Goal: Task Accomplishment & Management: Manage account settings

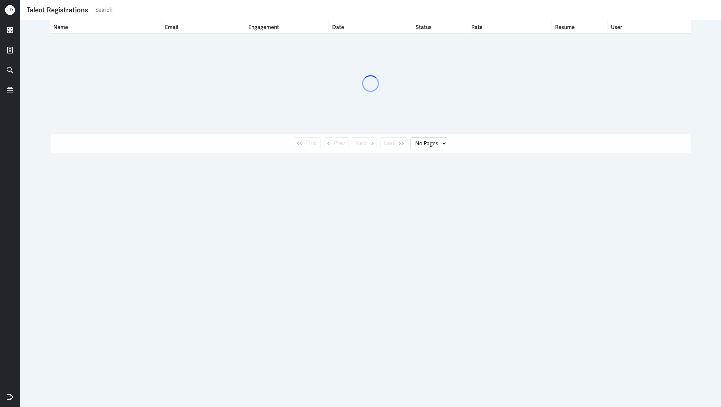
click at [194, 13] on input "text" at bounding box center [405, 10] width 620 height 10
type input "[PERSON_NAME] [PERSON_NAME]"
select select "1"
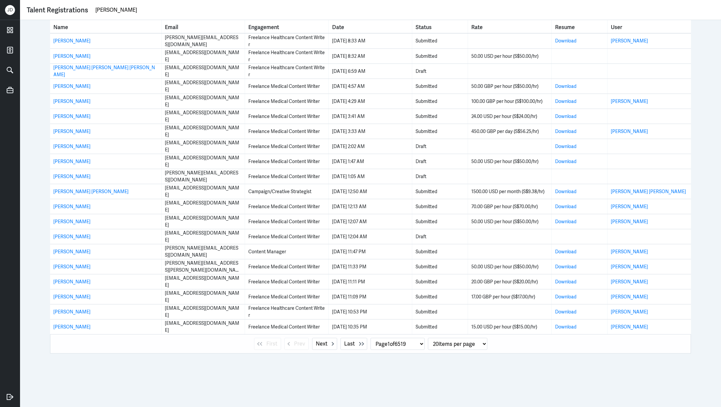
type input "[PERSON_NAME]"
select select "0"
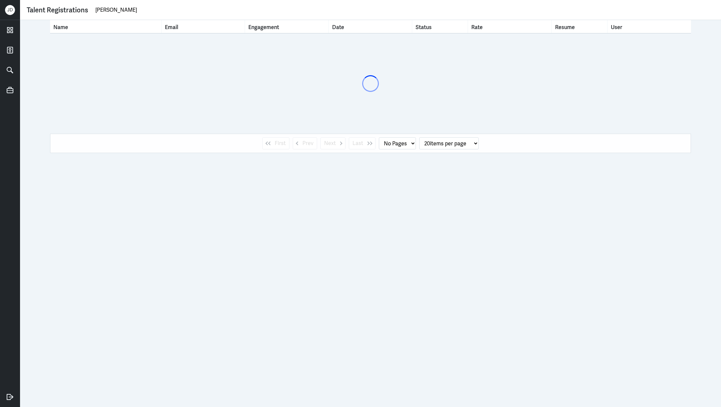
type input "[PERSON_NAME]"
select select "1"
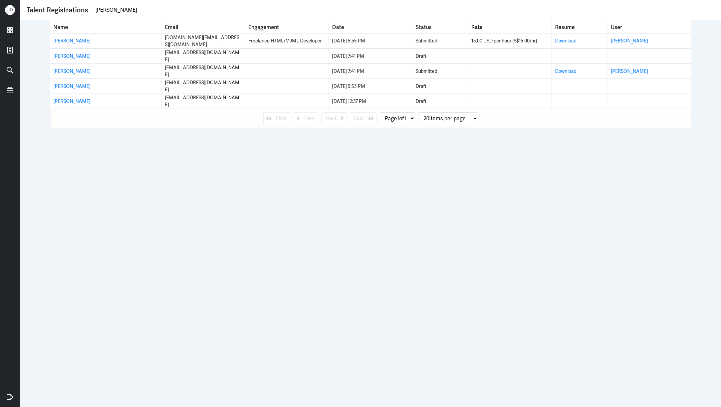
type input "[PERSON_NAME]"
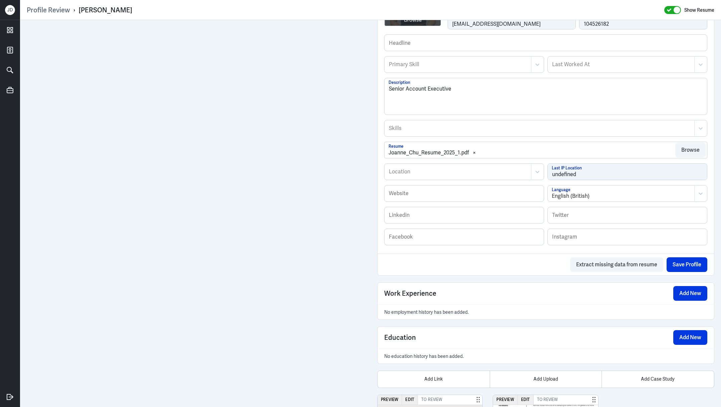
scroll to position [297, 0]
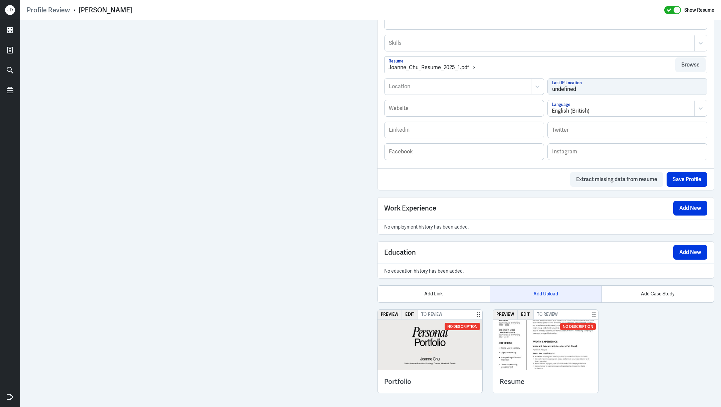
click at [538, 285] on div "Add Upload" at bounding box center [546, 293] width 112 height 17
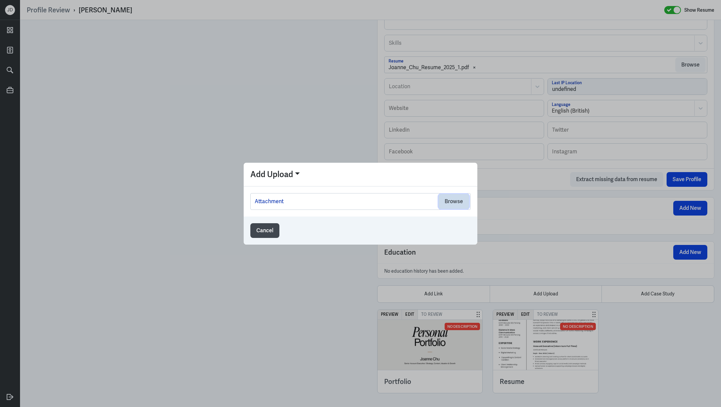
click at [447, 201] on button "Browse" at bounding box center [454, 201] width 30 height 15
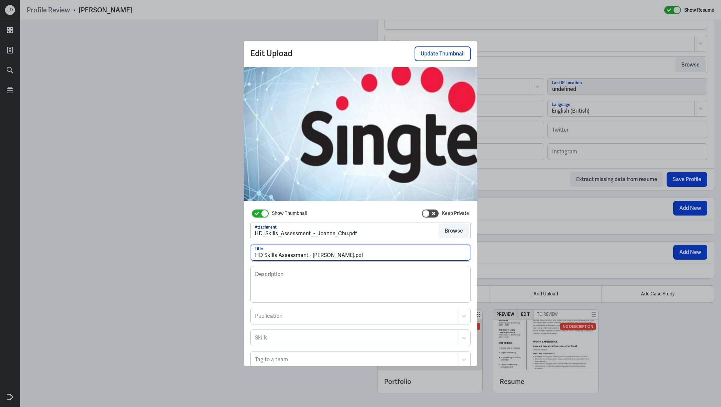
drag, startPoint x: 339, startPoint y: 254, endPoint x: 393, endPoint y: 254, distance: 53.7
click at [393, 254] on input "HD Skills Assessment - Joanne Chu.pdf" at bounding box center [361, 252] width 220 height 16
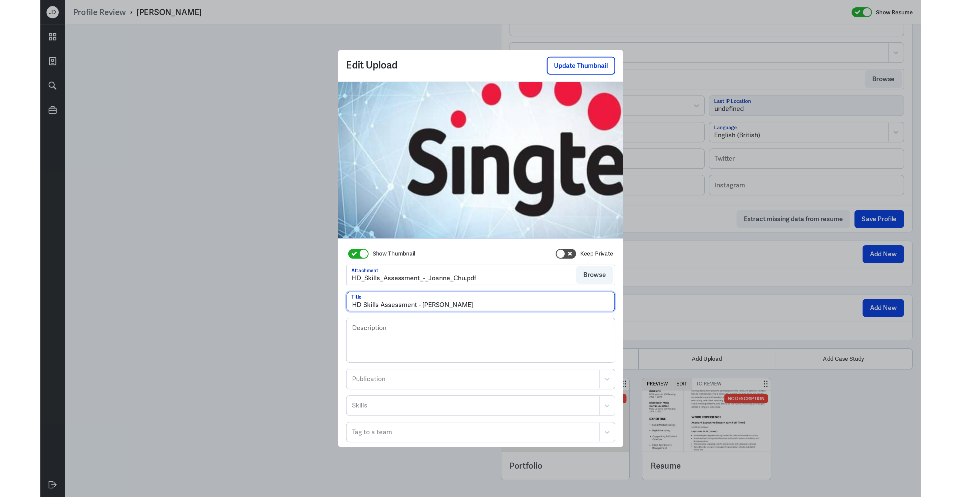
scroll to position [33, 0]
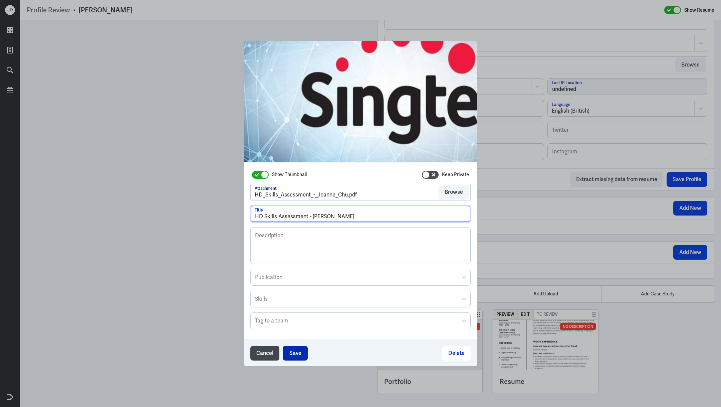
type input "HD Skills Assessment - Joanne Chu"
click at [295, 354] on button "Save" at bounding box center [295, 353] width 25 height 15
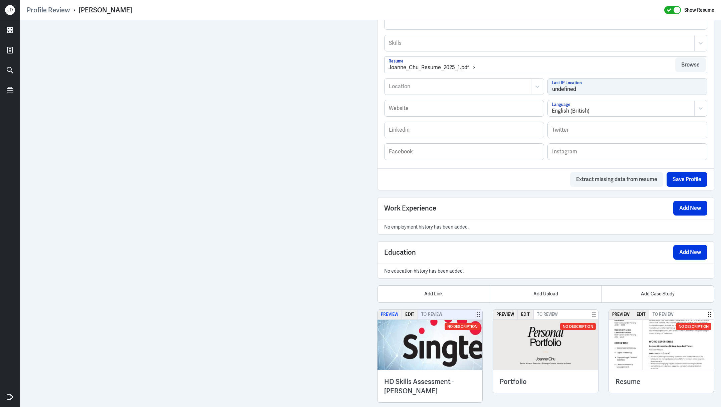
click at [383, 311] on button "Preview" at bounding box center [390, 314] width 24 height 10
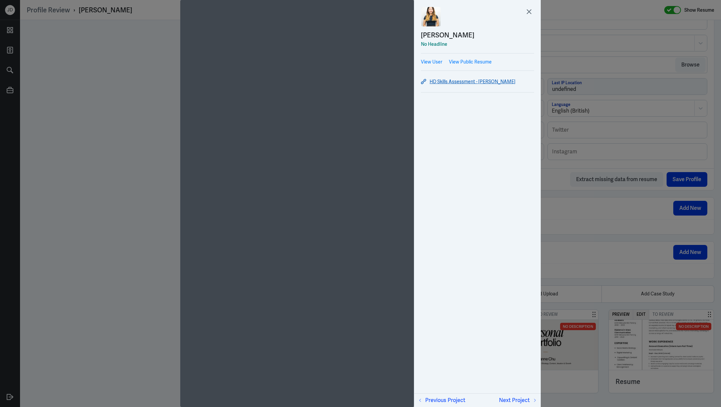
click at [445, 82] on link "HD Skills Assessment - Joanne Chu" at bounding box center [477, 81] width 113 height 8
click at [533, 12] on icon at bounding box center [529, 12] width 10 height 10
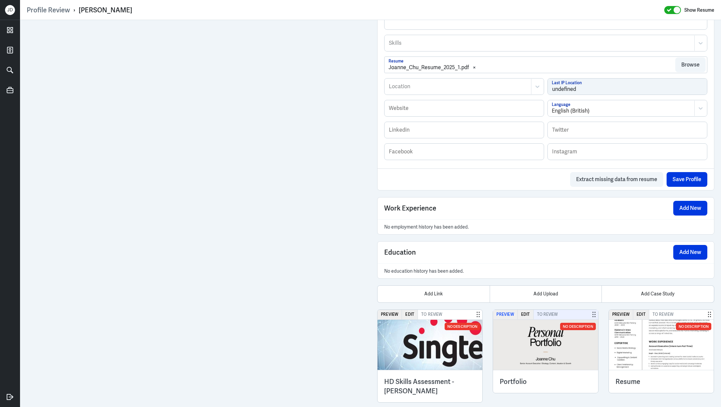
click at [504, 312] on button "Preview" at bounding box center [505, 314] width 24 height 10
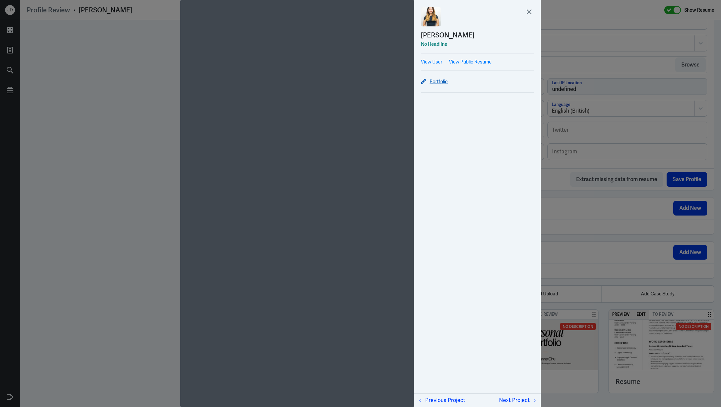
click at [439, 81] on link "Portfolio" at bounding box center [477, 81] width 113 height 8
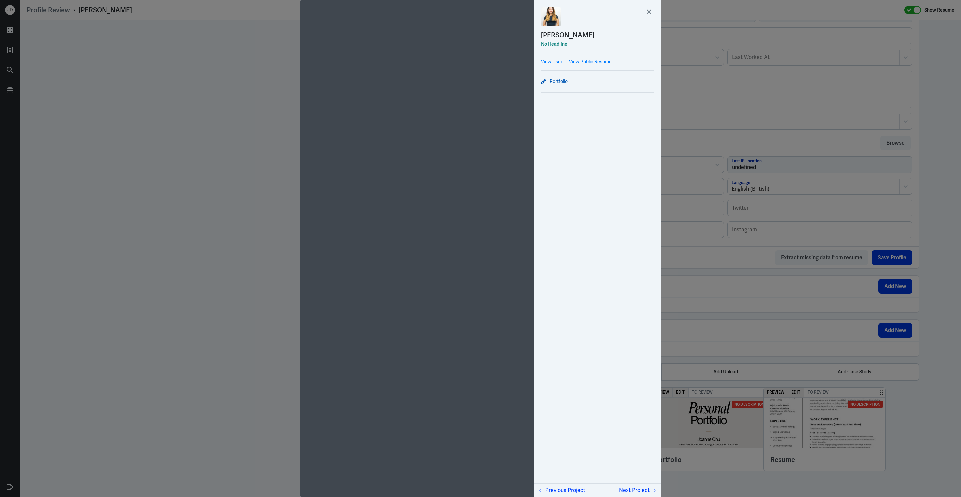
scroll to position [218, 0]
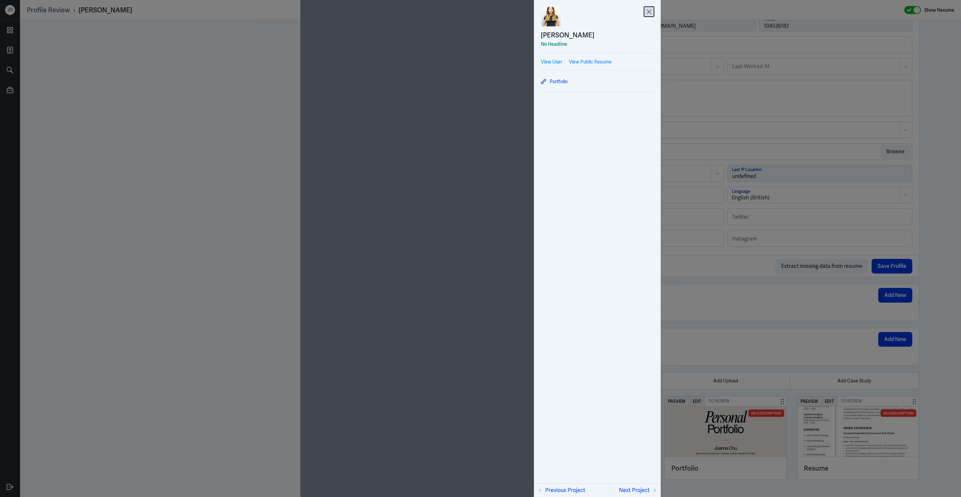
click at [653, 13] on icon at bounding box center [649, 12] width 10 height 10
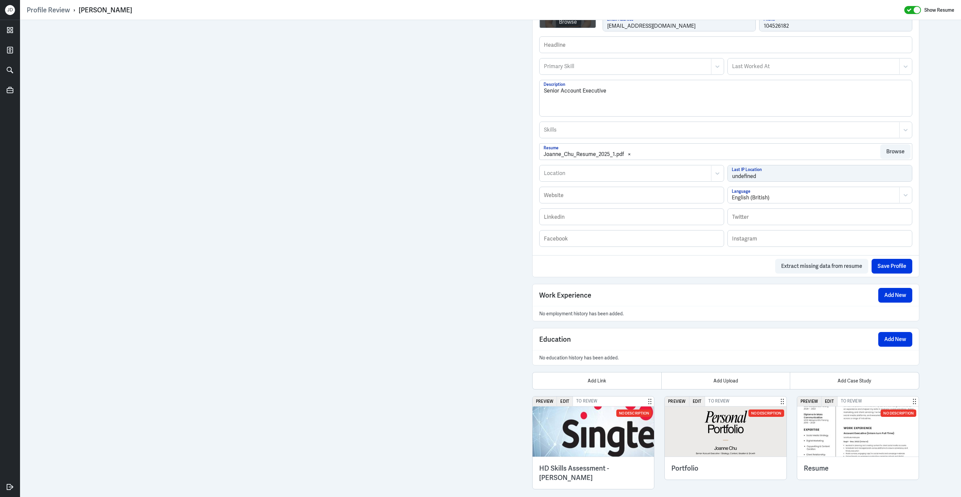
scroll to position [208, 0]
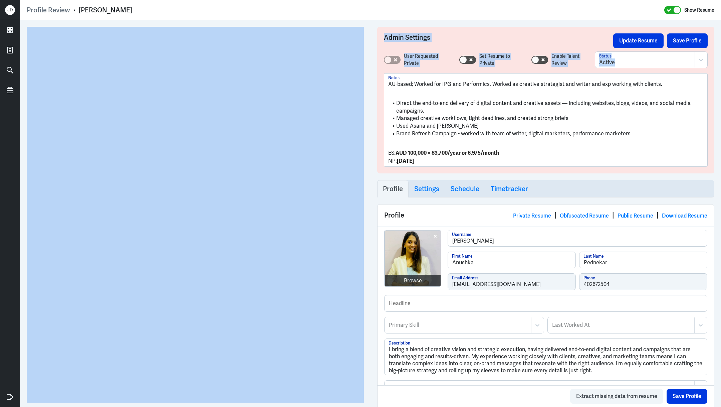
drag, startPoint x: 450, startPoint y: 165, endPoint x: 363, endPoint y: 164, distance: 86.5
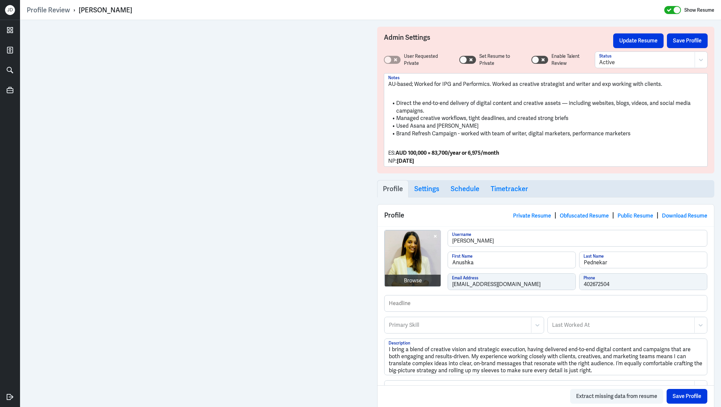
click at [460, 149] on strong "AUD 100,000 = 83,700/year or 6,975/month" at bounding box center [447, 152] width 103 height 7
drag, startPoint x: 439, startPoint y: 160, endPoint x: 364, endPoint y: 152, distance: 75.2
copy div "ES: AUD 100,000 = 83,700/year or 6,975/month NP: 19 August 2025"
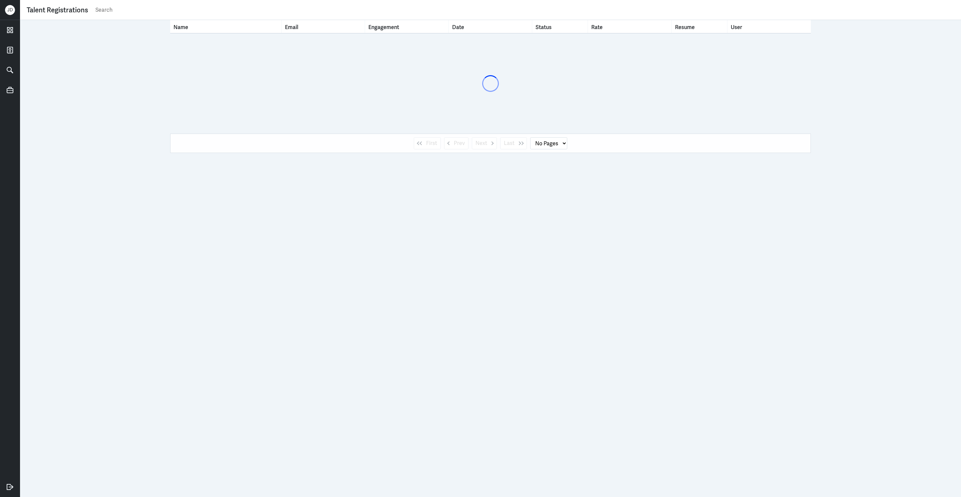
select select "1"
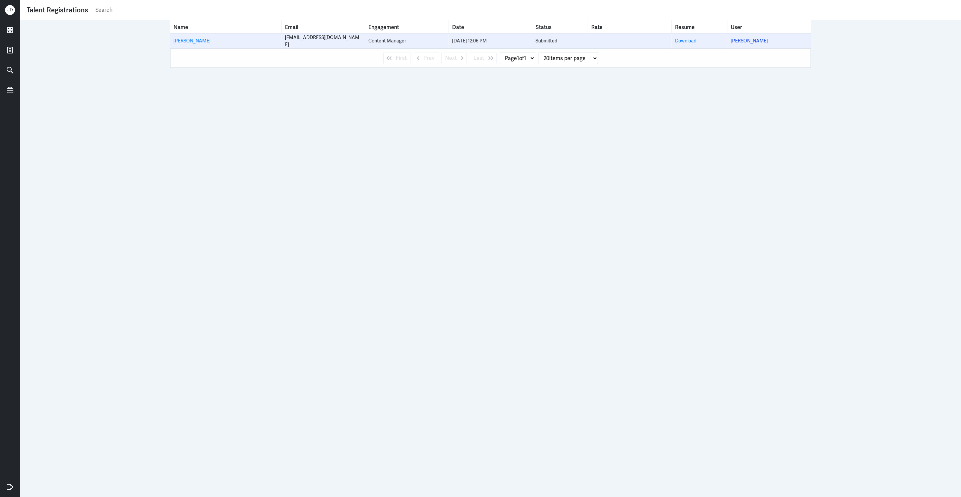
click at [743, 38] on link "Celine Mok" at bounding box center [749, 41] width 37 height 6
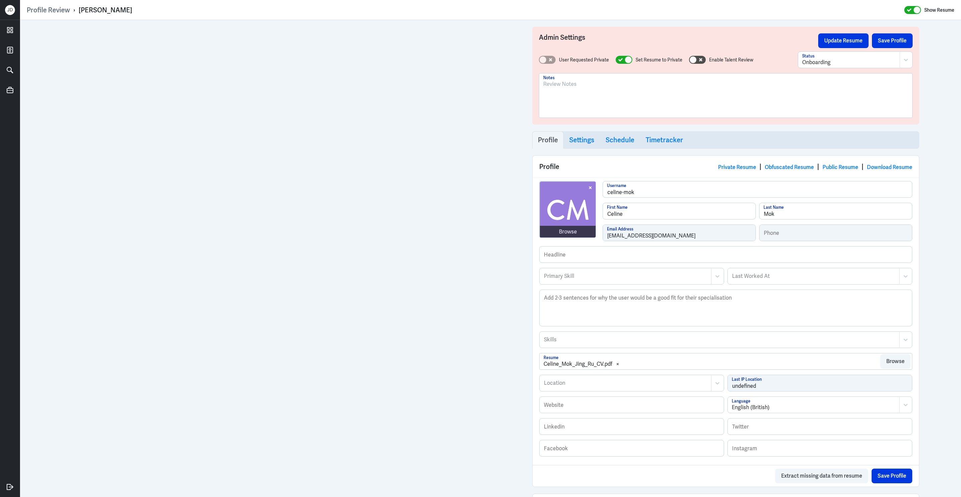
scroll to position [127, 0]
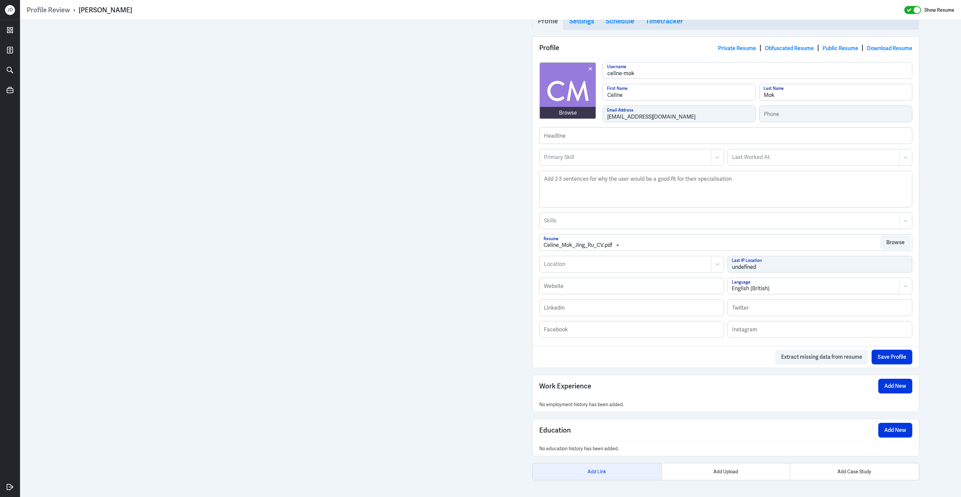
click at [612, 471] on div "Add Link" at bounding box center [597, 471] width 129 height 17
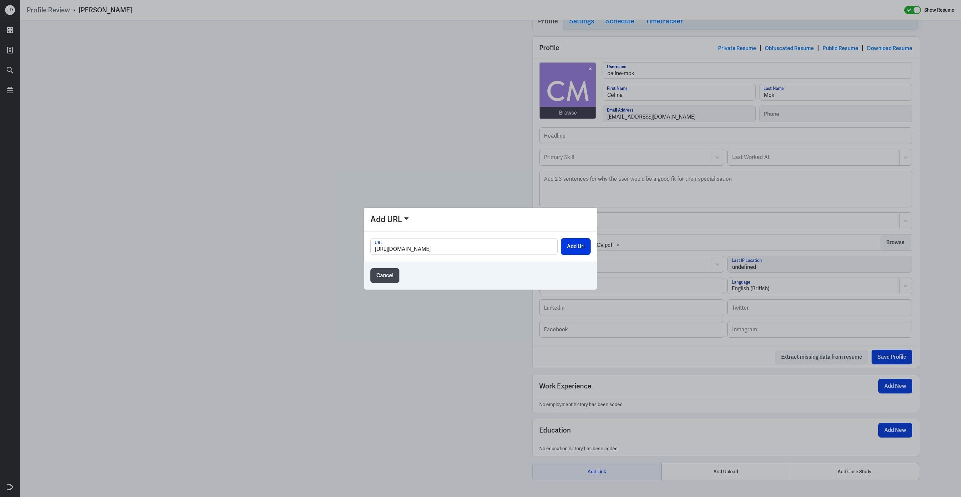
scroll to position [0, 38]
type input "https://drive.google.com/file/d/1oylBrR4J-YFvh469mOeVkbVBAfj9DNxL/view?usp=shar…"
click at [585, 247] on button "Add Url" at bounding box center [576, 246] width 30 height 17
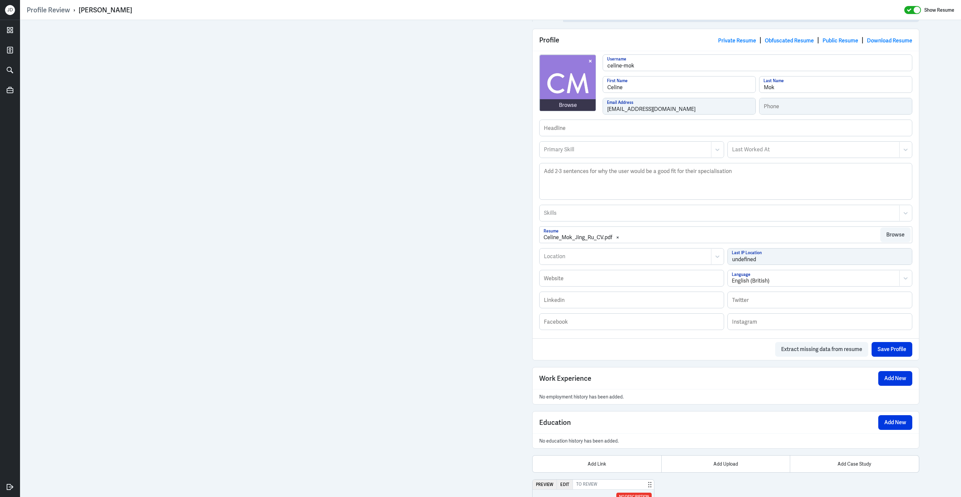
scroll to position [234, 0]
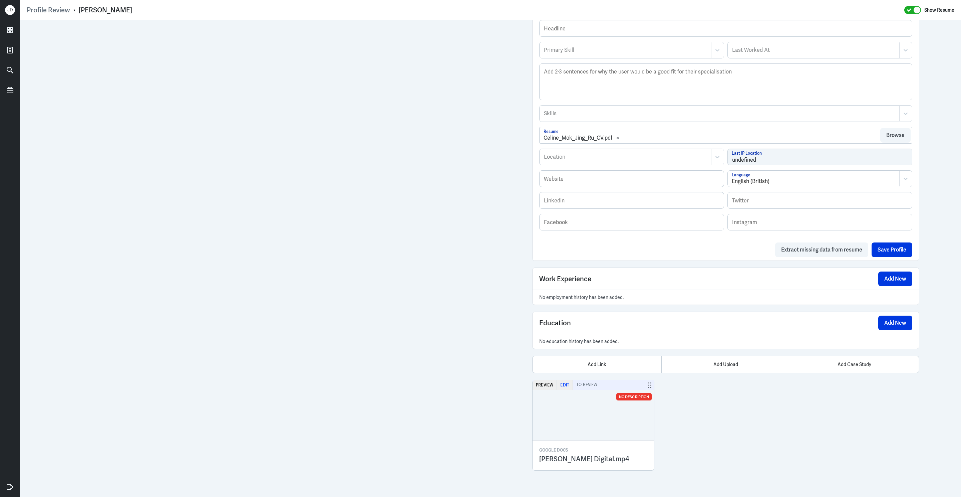
click at [564, 383] on button "Edit" at bounding box center [565, 385] width 16 height 10
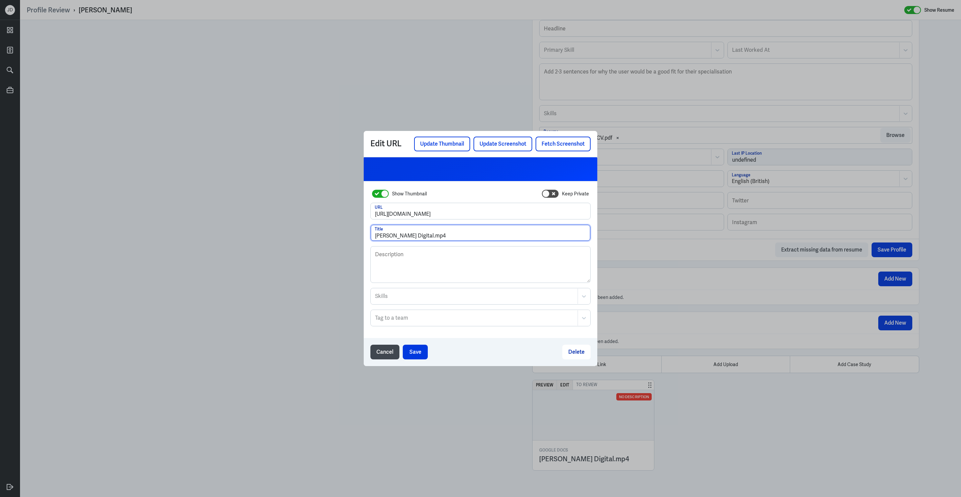
click at [376, 235] on input "Celine Mok_Introduction_Hire Digital.mp4" at bounding box center [481, 233] width 220 height 16
drag, startPoint x: 440, startPoint y: 235, endPoint x: 547, endPoint y: 231, distance: 107.2
click at [548, 232] on input "Vid Interview - Celine Mok_Introduction_Hire Digital.mp4" at bounding box center [481, 233] width 220 height 16
type input "Vid Interview - Celine Mok"
click at [413, 346] on button "Save" at bounding box center [415, 352] width 25 height 15
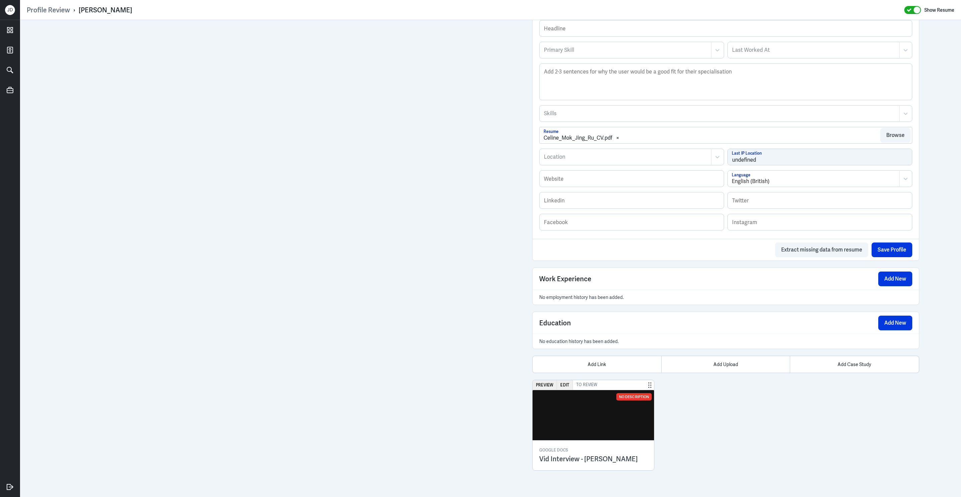
scroll to position [225, 0]
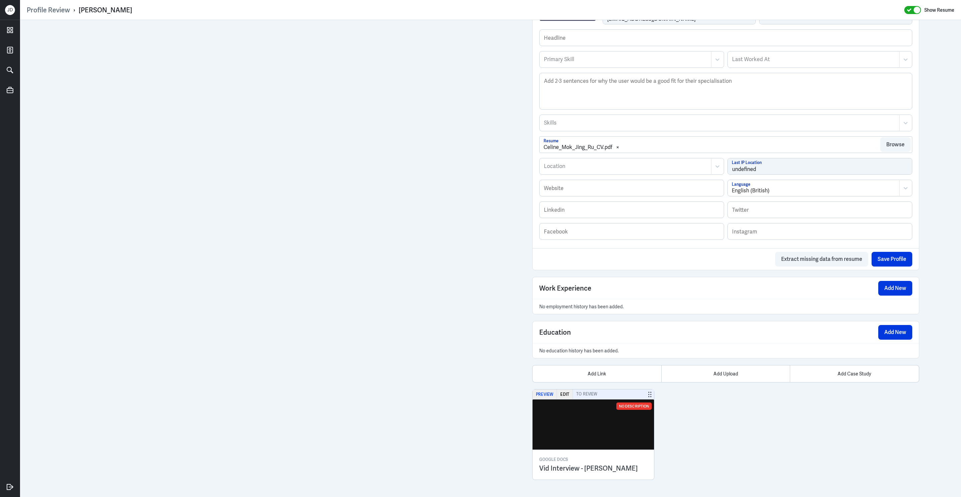
click at [547, 394] on button "Preview" at bounding box center [545, 394] width 24 height 10
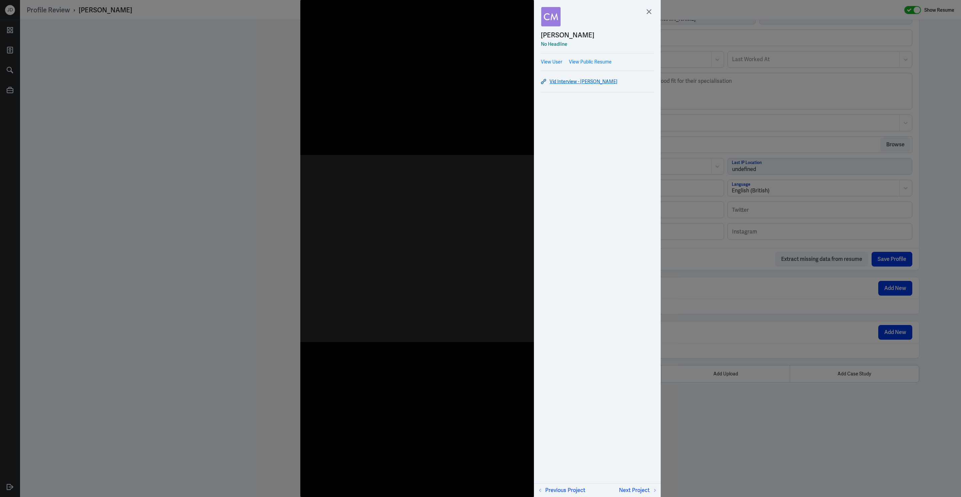
click at [562, 82] on link "Vid Interview - Celine Mok" at bounding box center [597, 81] width 113 height 8
click at [649, 17] on div "Celine Mok No Headline" at bounding box center [597, 30] width 113 height 47
click at [649, 12] on icon at bounding box center [649, 12] width 4 height 4
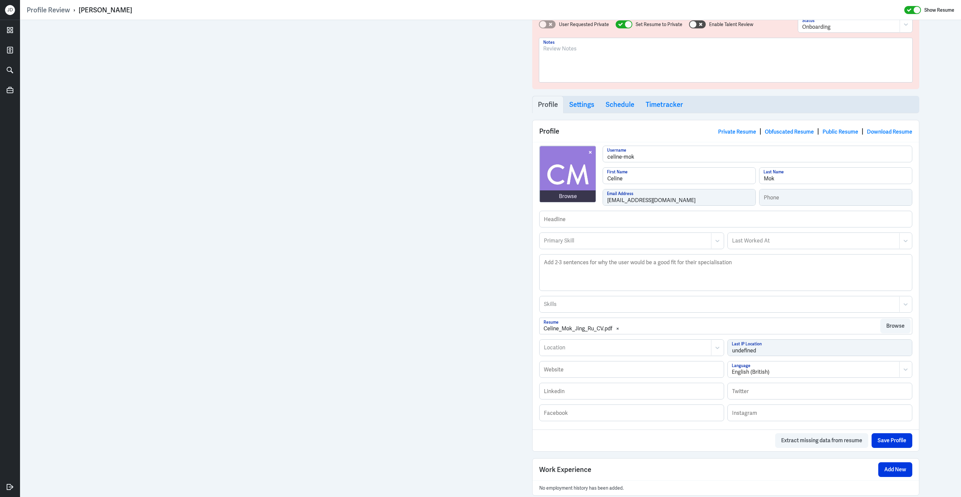
scroll to position [0, 0]
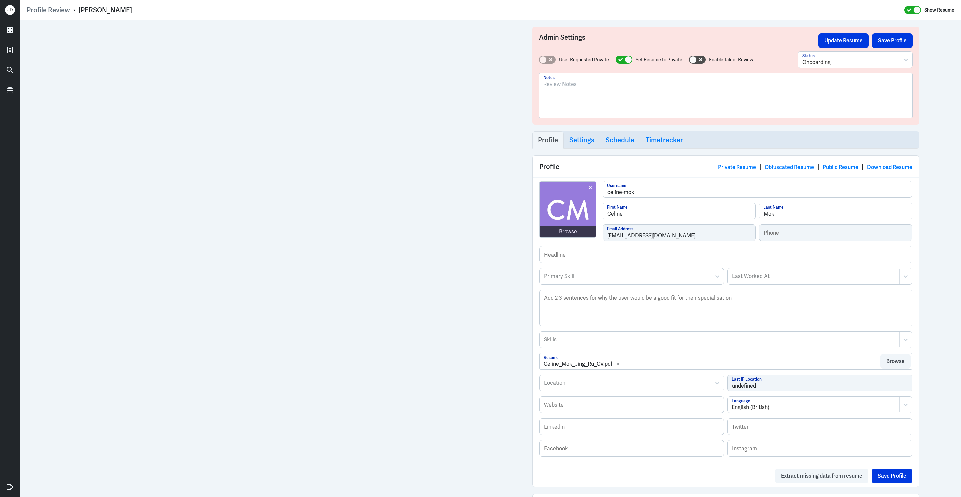
click at [607, 97] on div at bounding box center [725, 98] width 365 height 36
click at [545, 94] on p "-managed creative and content deliverables" at bounding box center [725, 92] width 365 height 8
click at [712, 103] on li "have worked with writer and designers, led a cross functional" at bounding box center [725, 103] width 365 height 8
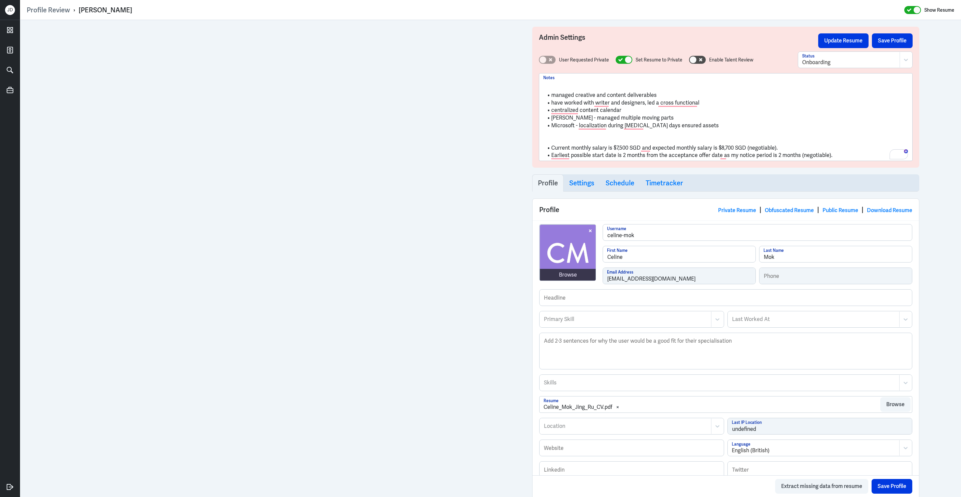
click at [737, 124] on li "Microsoft - localization during covid 19 days ensured assets" at bounding box center [725, 126] width 365 height 8
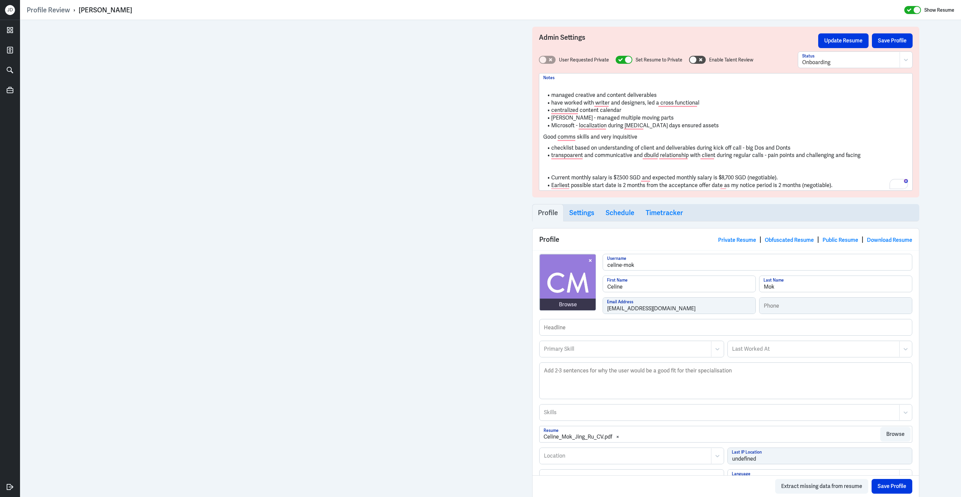
click at [553, 178] on li "Current monthly salary is $7,500 SGD and expected monthly salary is $8,700 SGD …" at bounding box center [725, 178] width 365 height 8
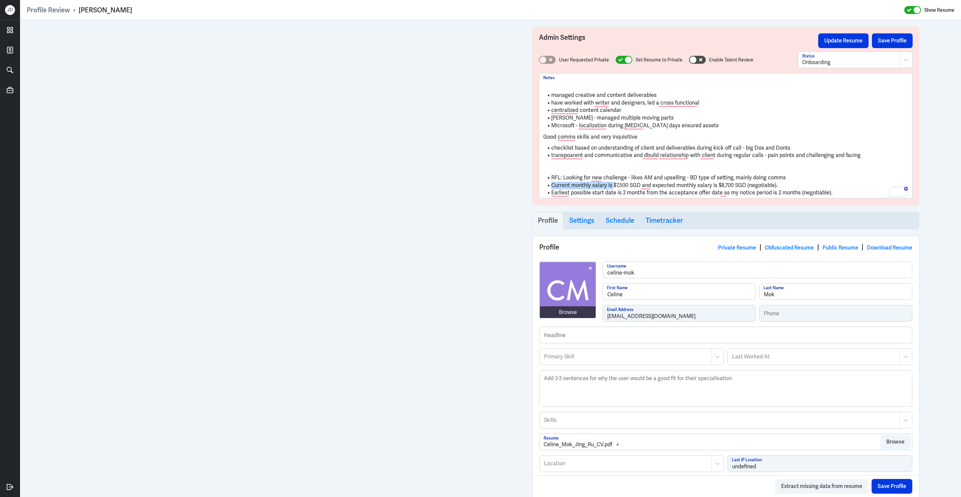
drag, startPoint x: 613, startPoint y: 186, endPoint x: 542, endPoint y: 188, distance: 71.5
click at [542, 188] on div "managed creative and content deliverables have worked with writer and designers…" at bounding box center [725, 135] width 373 height 125
drag, startPoint x: 599, startPoint y: 187, endPoint x: 664, endPoint y: 183, distance: 65.2
click at [664, 183] on li "CS: $7,500 SGD and expected monthly salary is $8,700 SGD (negotiable)." at bounding box center [725, 186] width 365 height 8
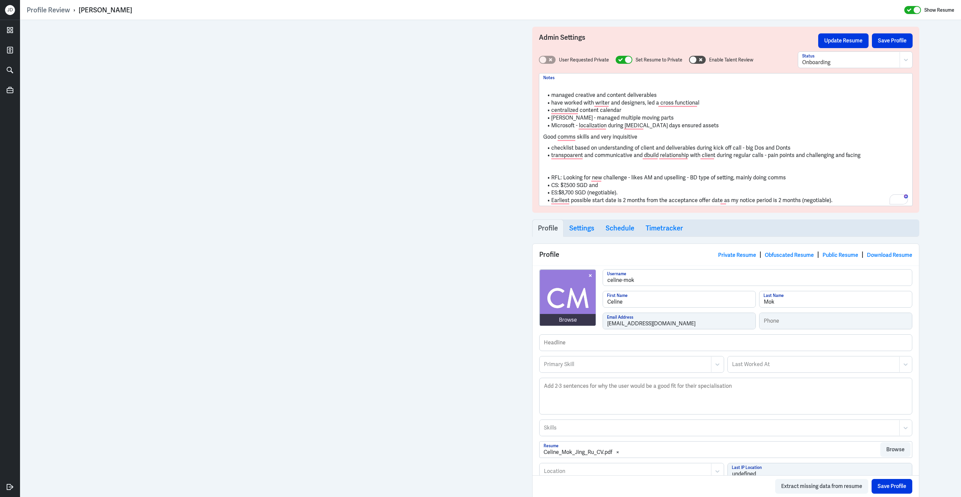
click at [587, 195] on li "ES:$8,700 SGD (negotiable)." at bounding box center [725, 193] width 365 height 8
click at [561, 193] on li "ES:$8,700 SGD (negotiable)." at bounding box center [725, 193] width 365 height 8
drag, startPoint x: 564, startPoint y: 193, endPoint x: 618, endPoint y: 191, distance: 54.5
click at [618, 191] on li "ES:$8,700 SGD (negotiable)." at bounding box center [725, 193] width 365 height 8
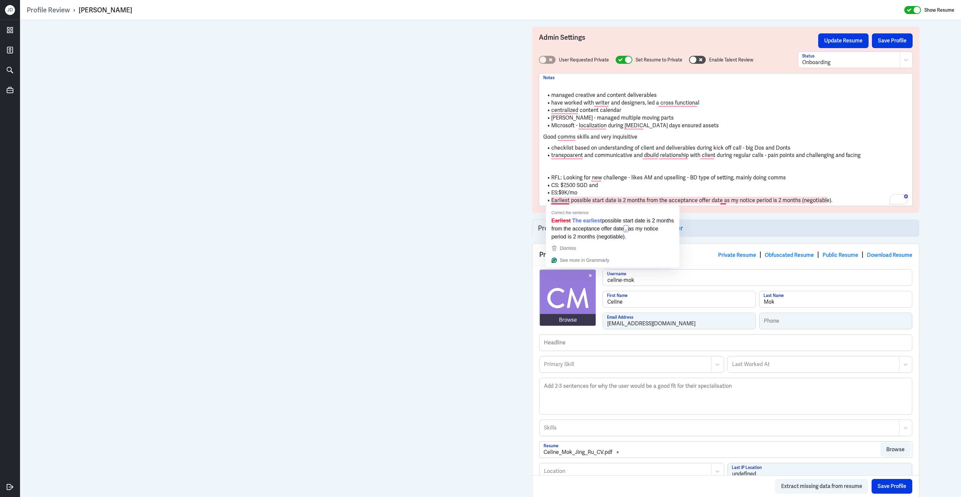
click at [568, 194] on li "ES:$9K/mo" at bounding box center [725, 193] width 365 height 8
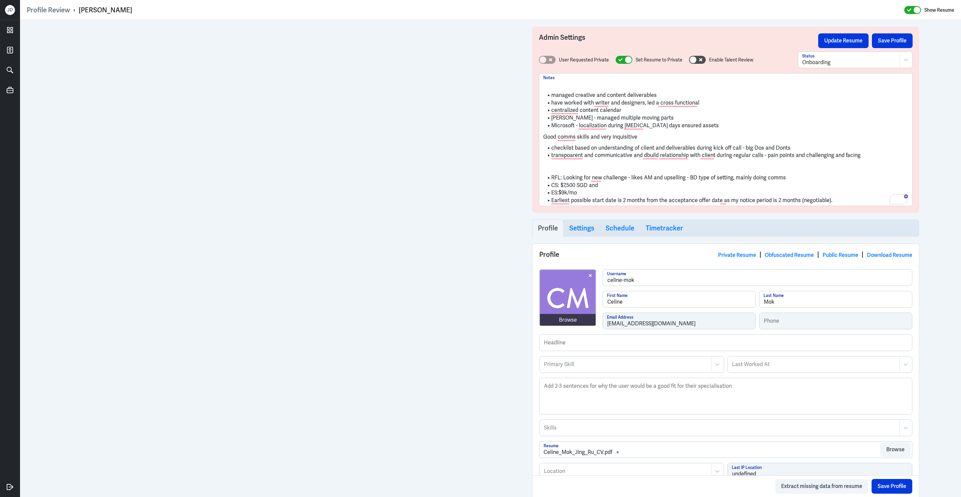
click at [836, 195] on li "ES:$9k/mo" at bounding box center [725, 193] width 365 height 8
click at [836, 203] on li "Earliest possible start date is 2 months from the acceptance offer date as my n…" at bounding box center [725, 201] width 365 height 8
